Goal: Transaction & Acquisition: Purchase product/service

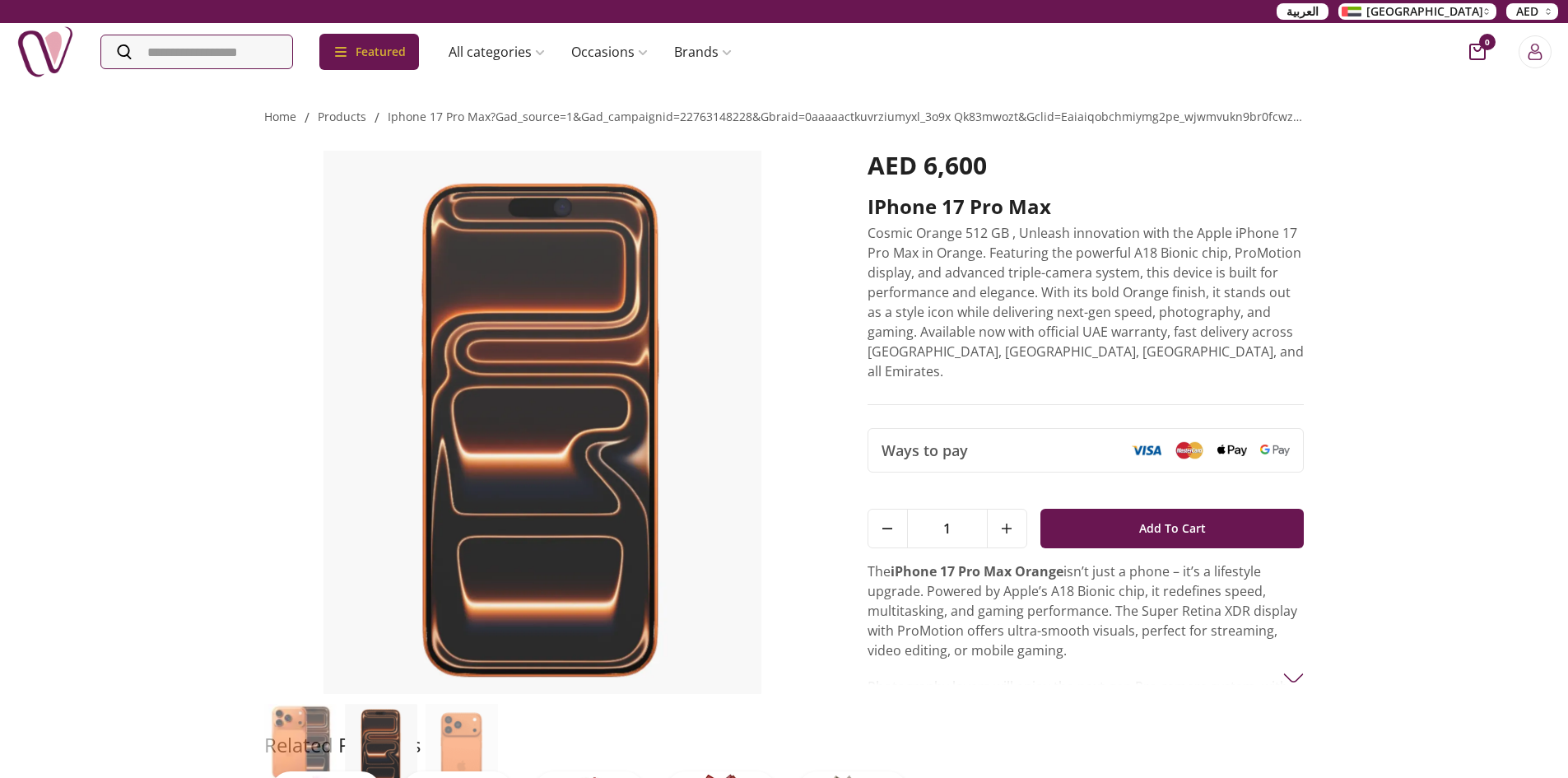
click at [506, 377] on img at bounding box center [542, 422] width 557 height 543
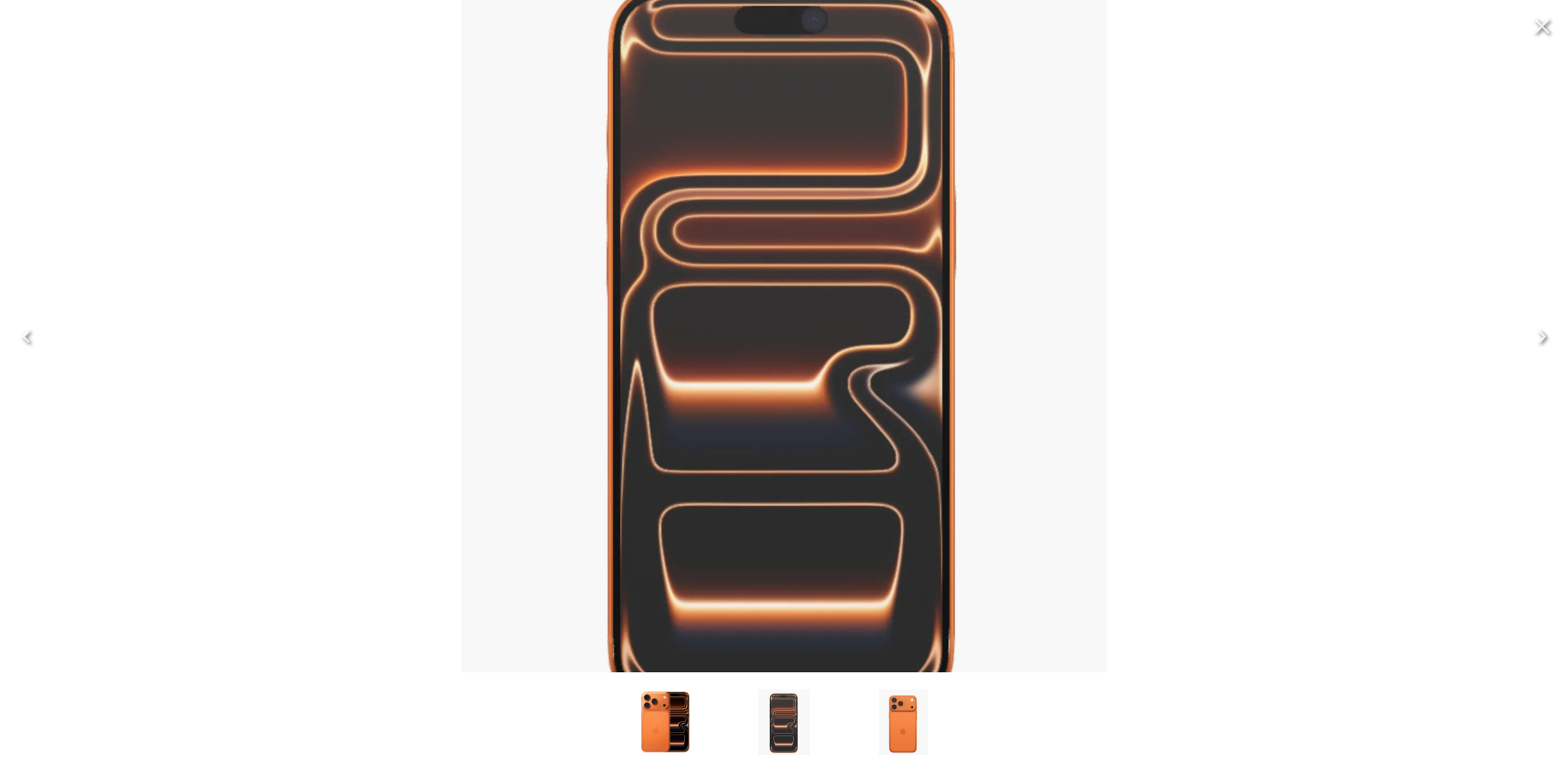
click at [502, 374] on img at bounding box center [784, 336] width 646 height 799
click at [702, 393] on img at bounding box center [784, 336] width 646 height 799
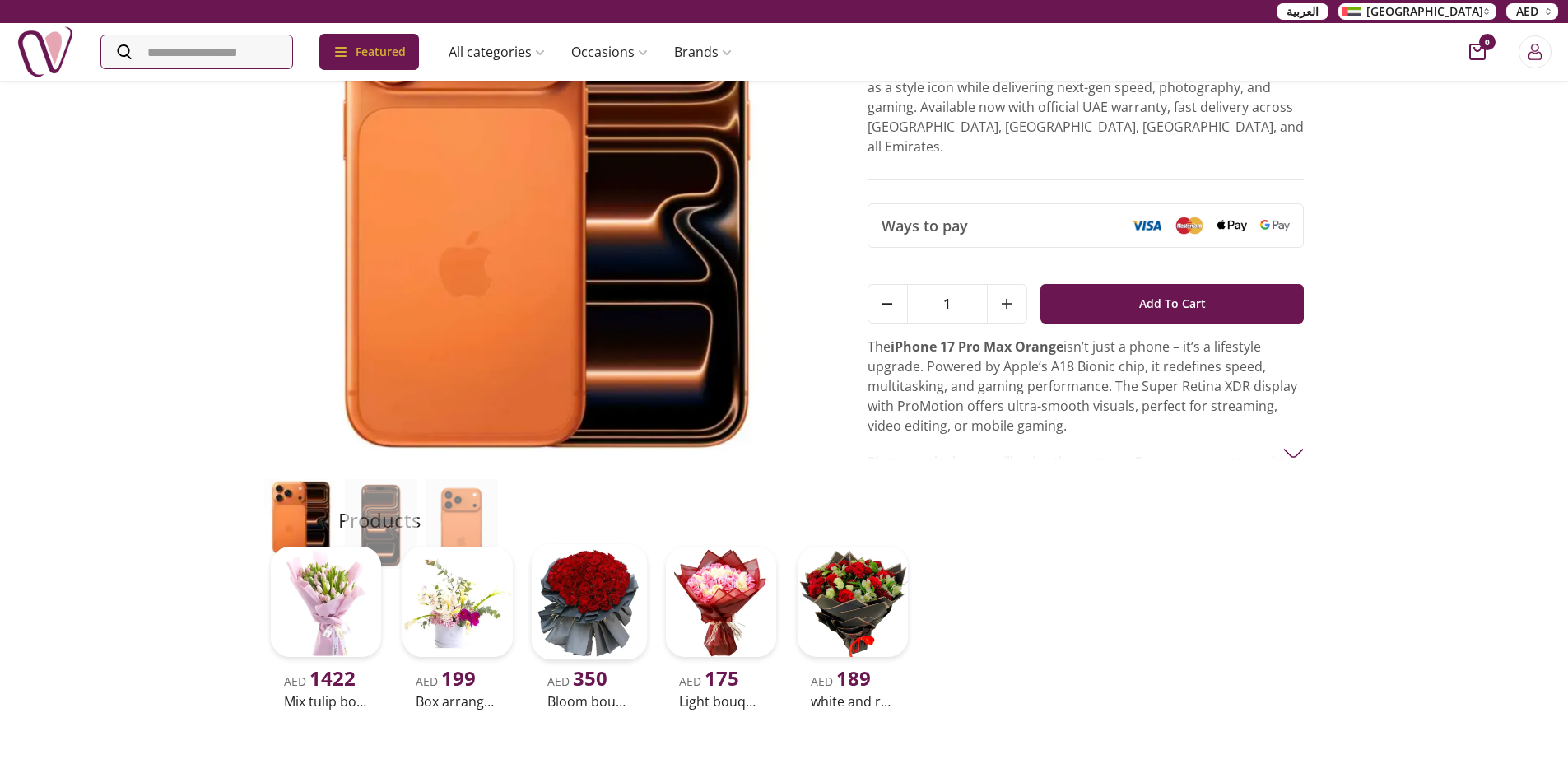
scroll to position [247, 0]
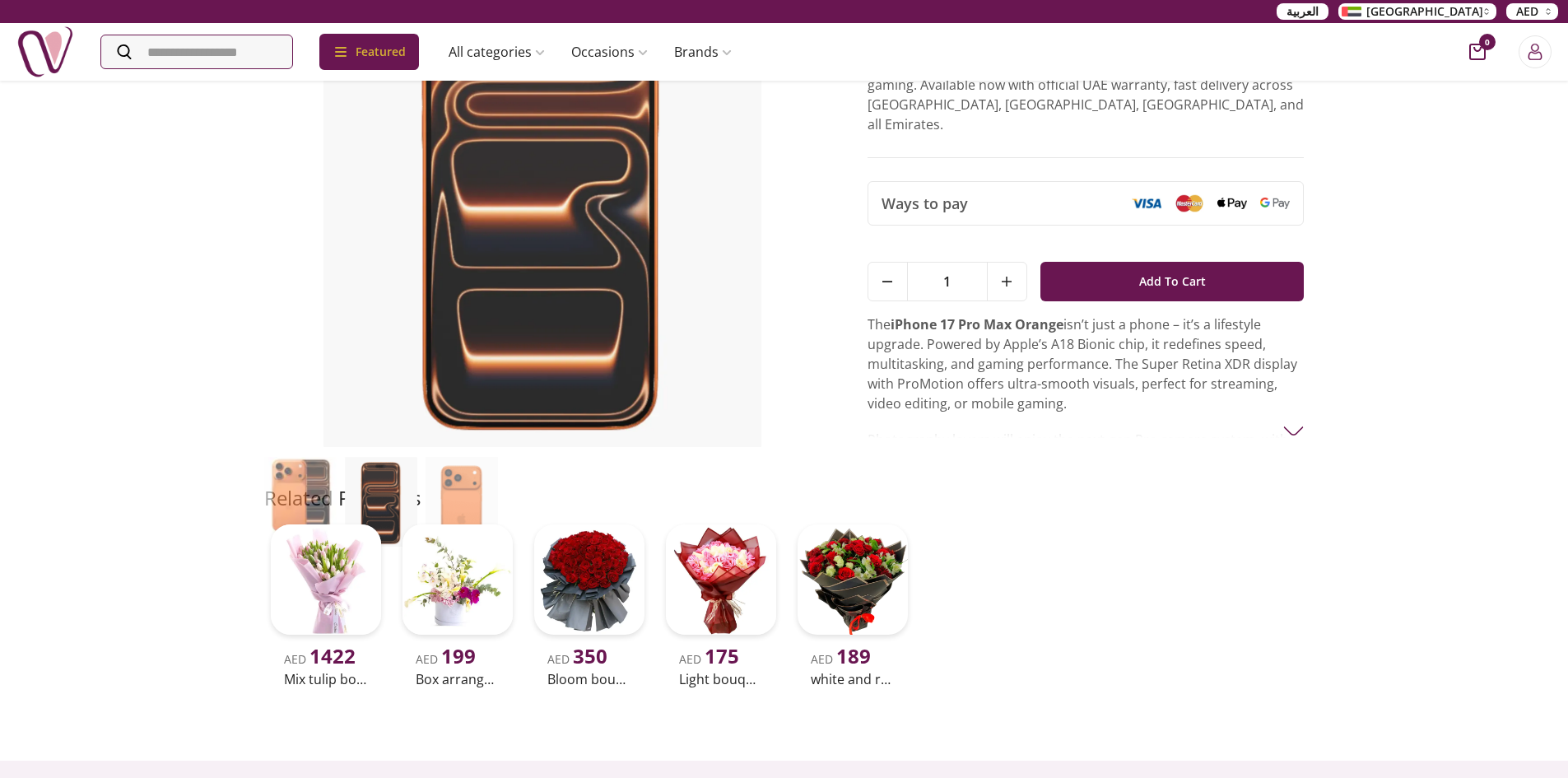
click at [376, 469] on img at bounding box center [381, 501] width 72 height 90
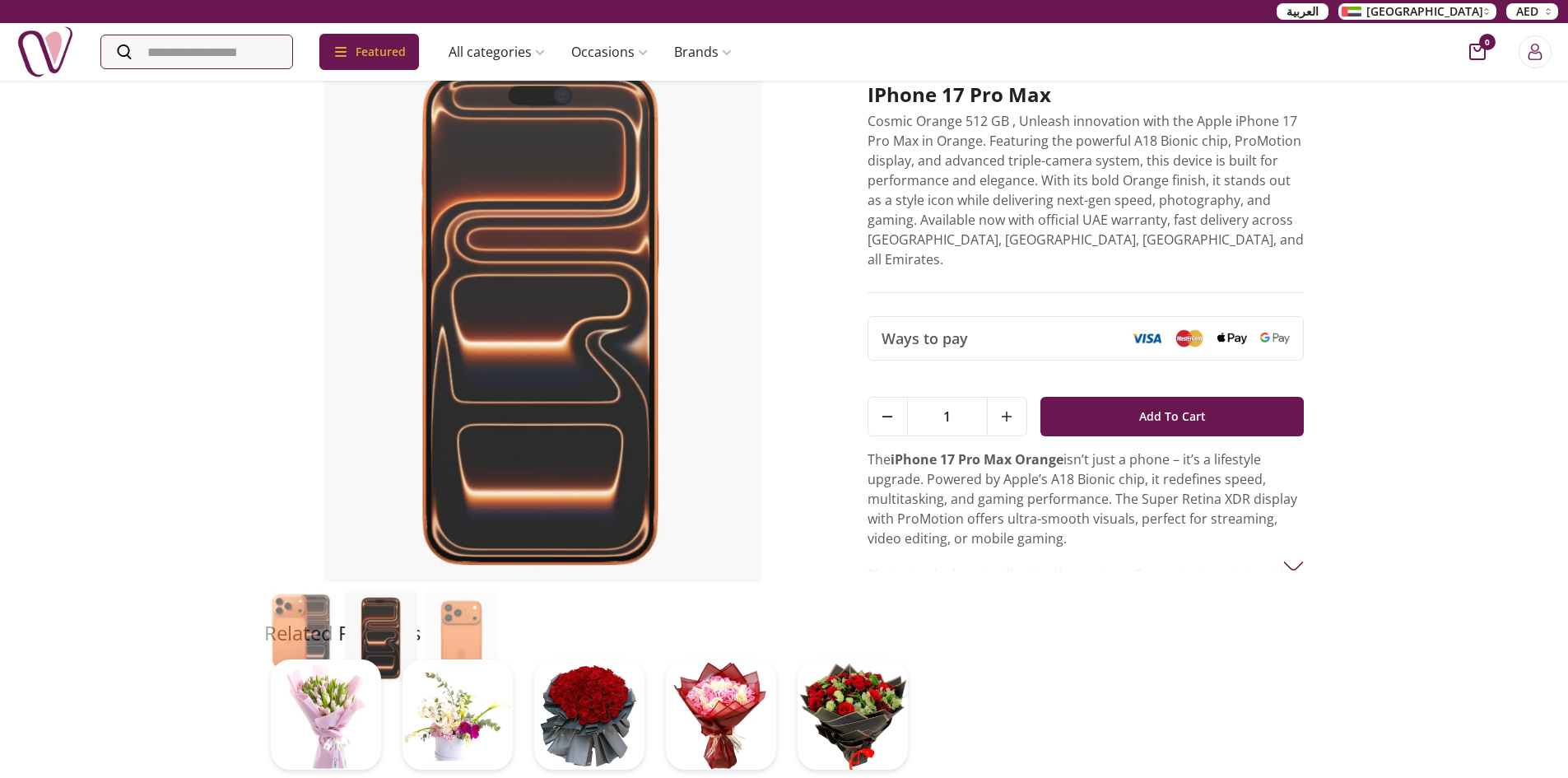
scroll to position [82, 0]
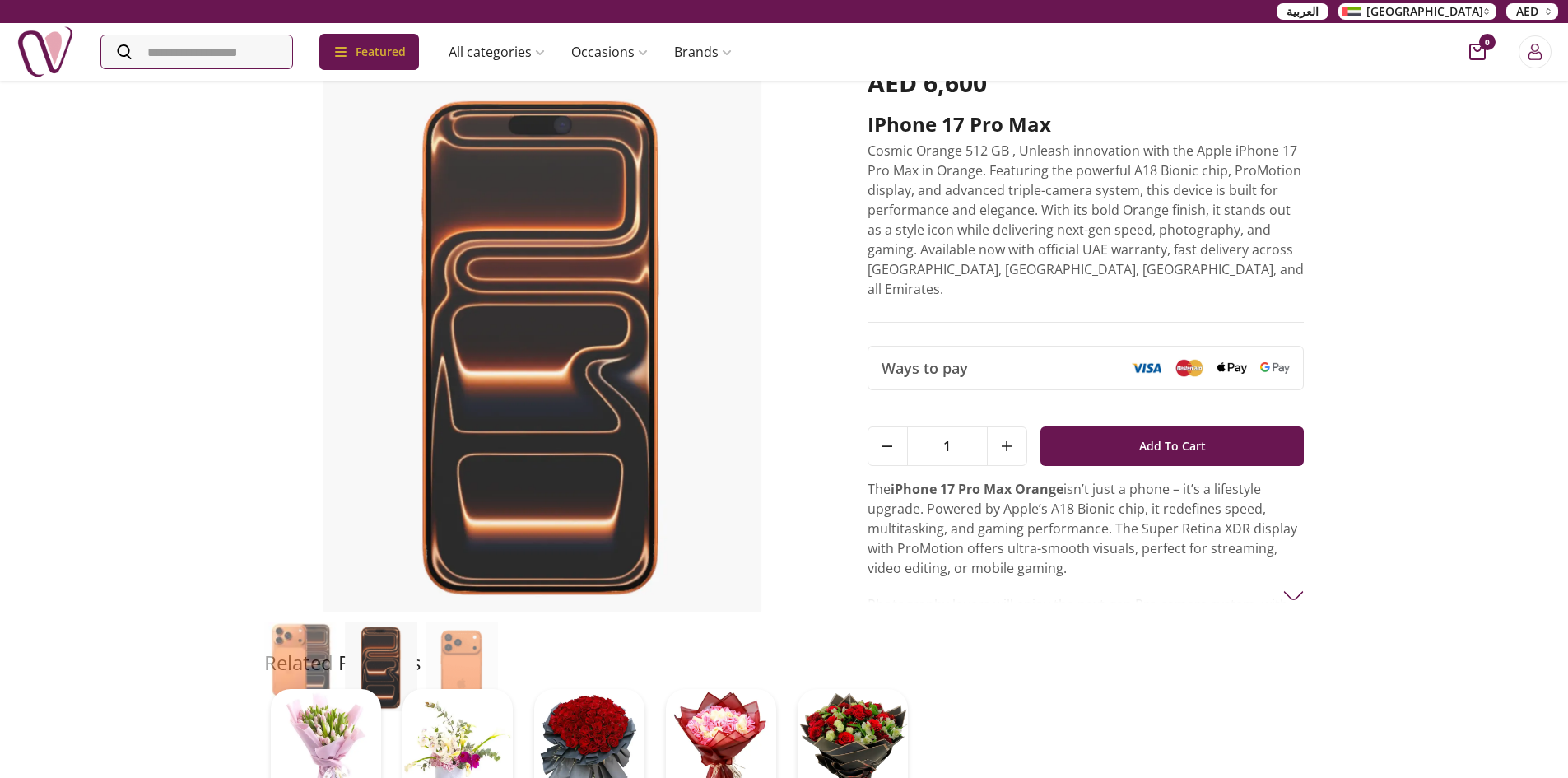
click at [455, 639] on img at bounding box center [462, 670] width 72 height 98
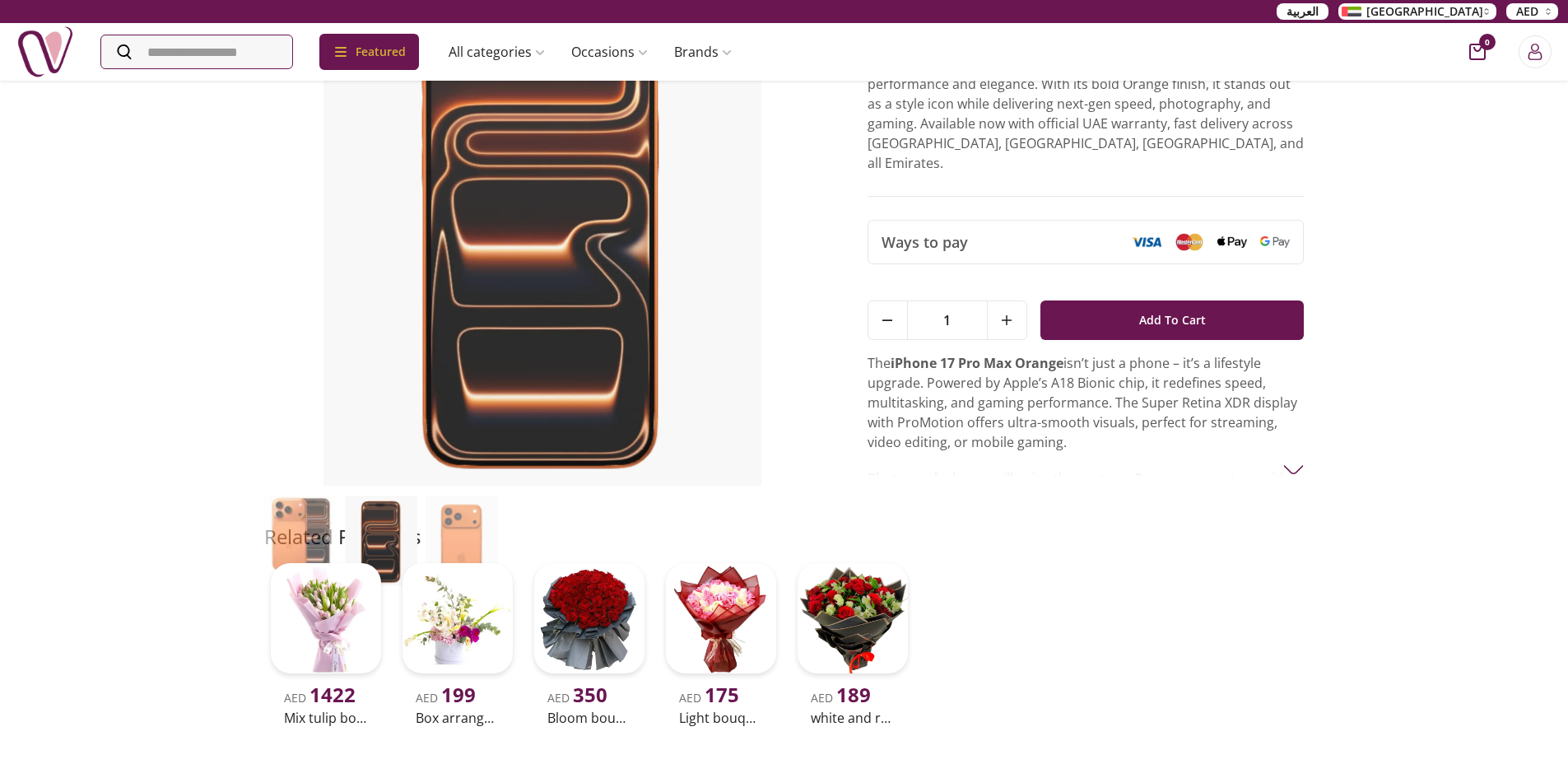
scroll to position [247, 0]
